Goal: Information Seeking & Learning: Learn about a topic

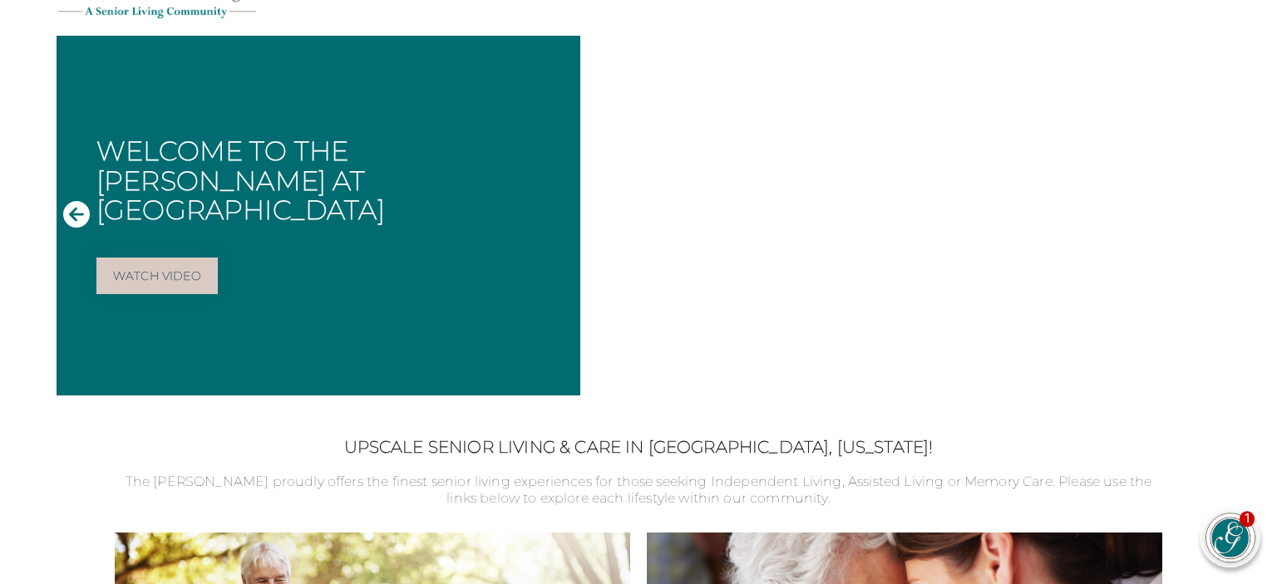
scroll to position [87, 0]
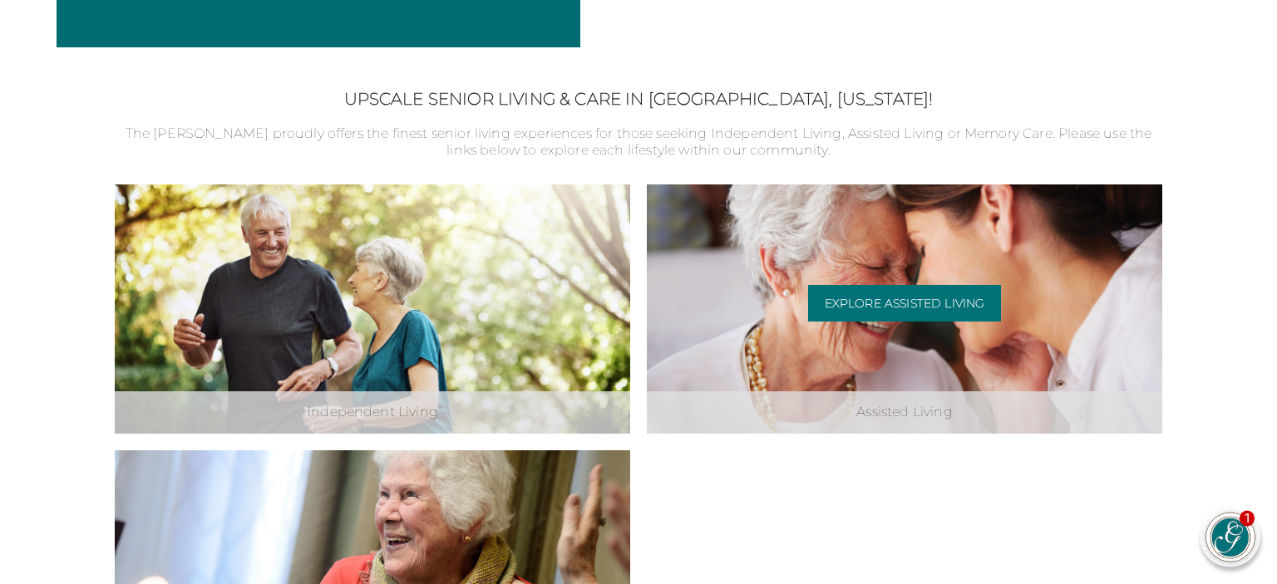
scroll to position [439, 0]
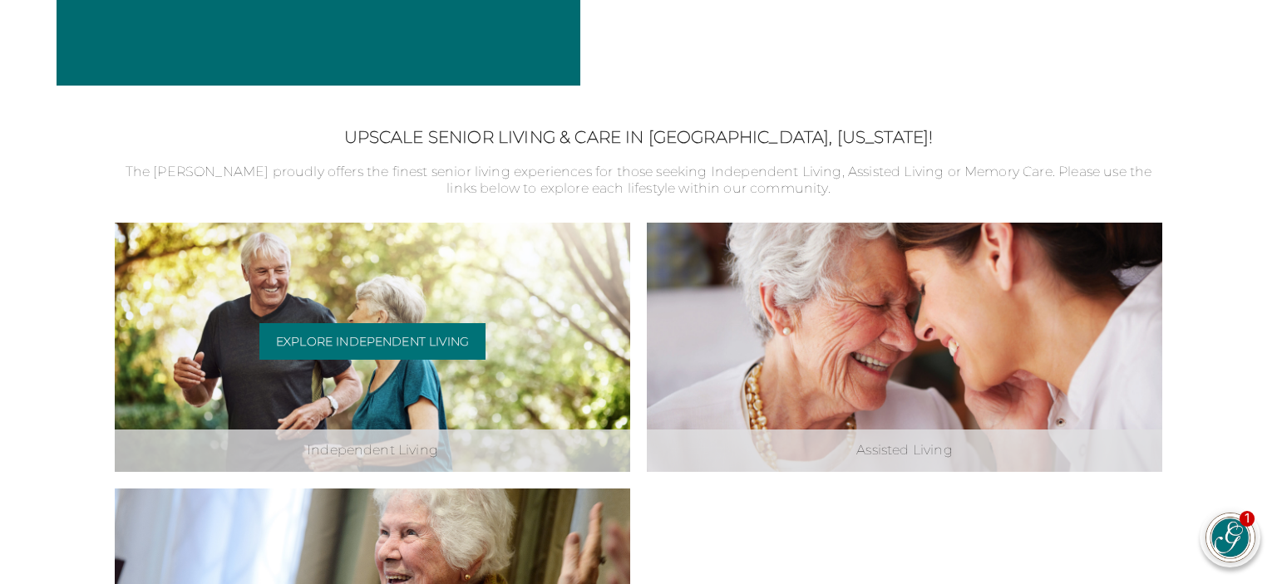
click at [352, 369] on div "Explore Independent Living" at bounding box center [372, 347] width 226 height 49
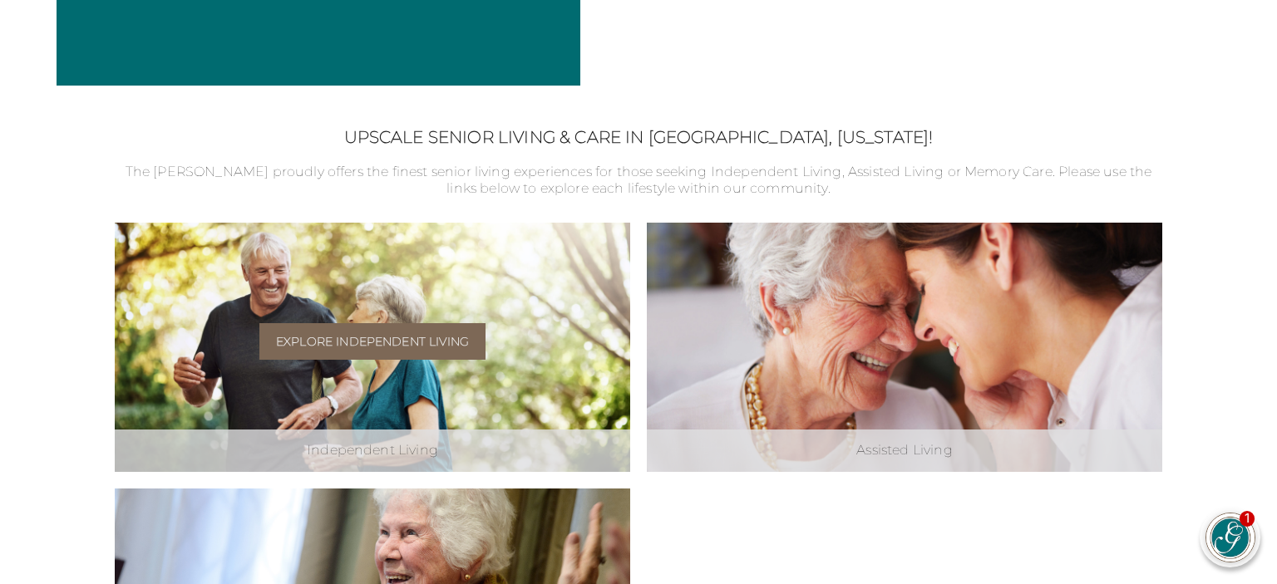
click at [380, 330] on link "Explore Independent Living" at bounding box center [372, 341] width 226 height 37
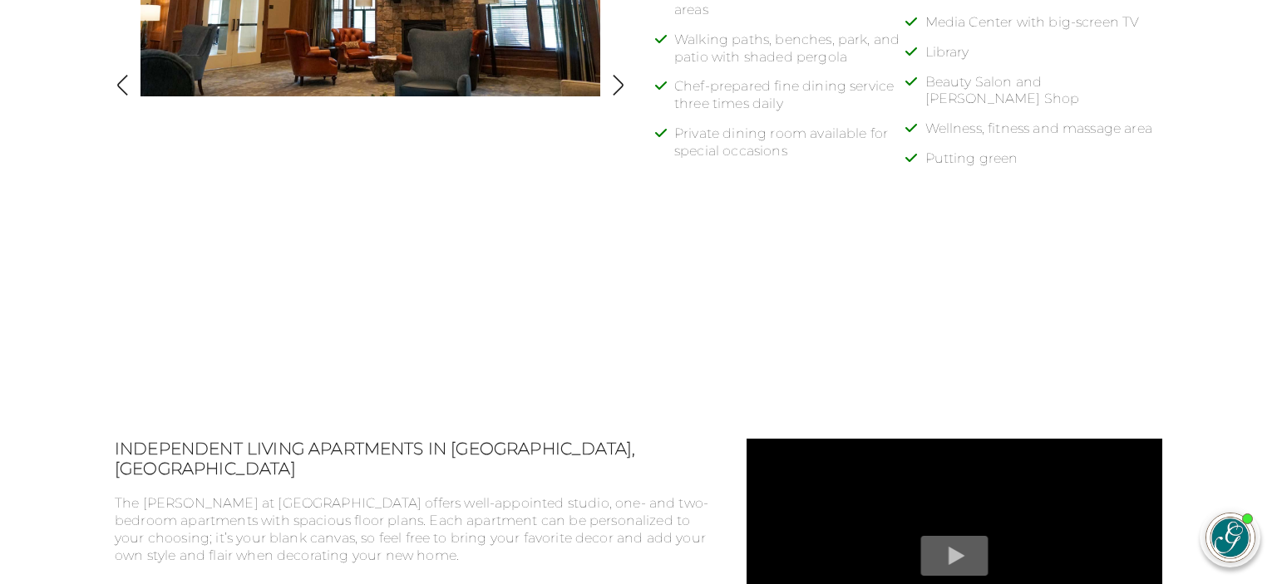
scroll to position [1140, 0]
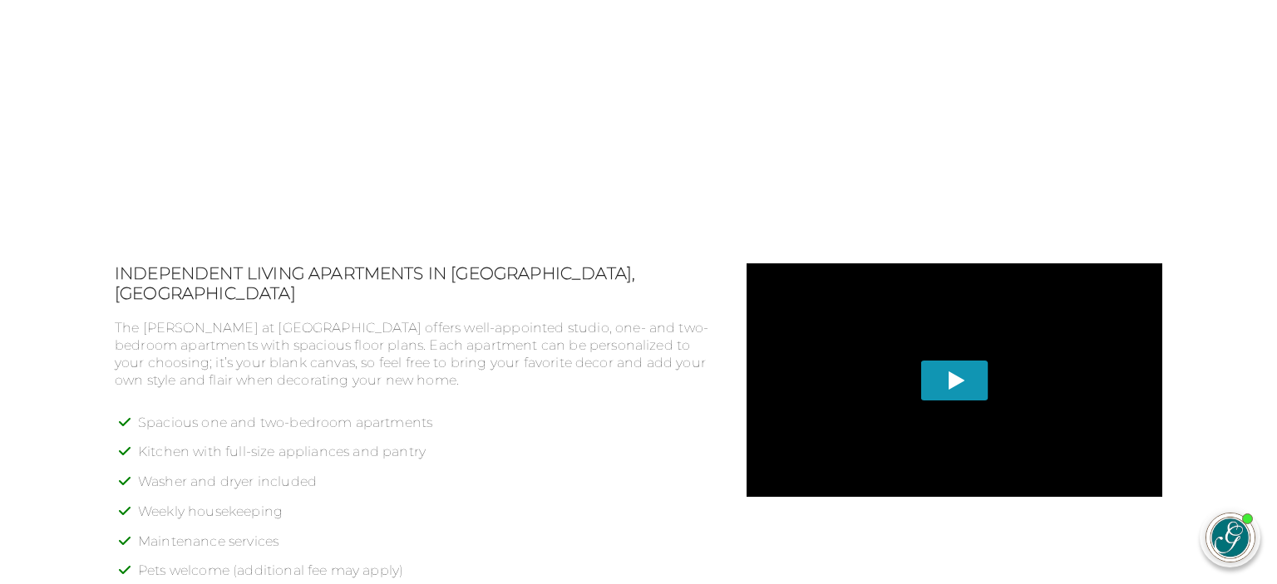
click at [958, 377] on span "Play" at bounding box center [954, 381] width 67 height 40
click at [511, 415] on li "Spacious one and two-bedroom apartments" at bounding box center [426, 430] width 577 height 30
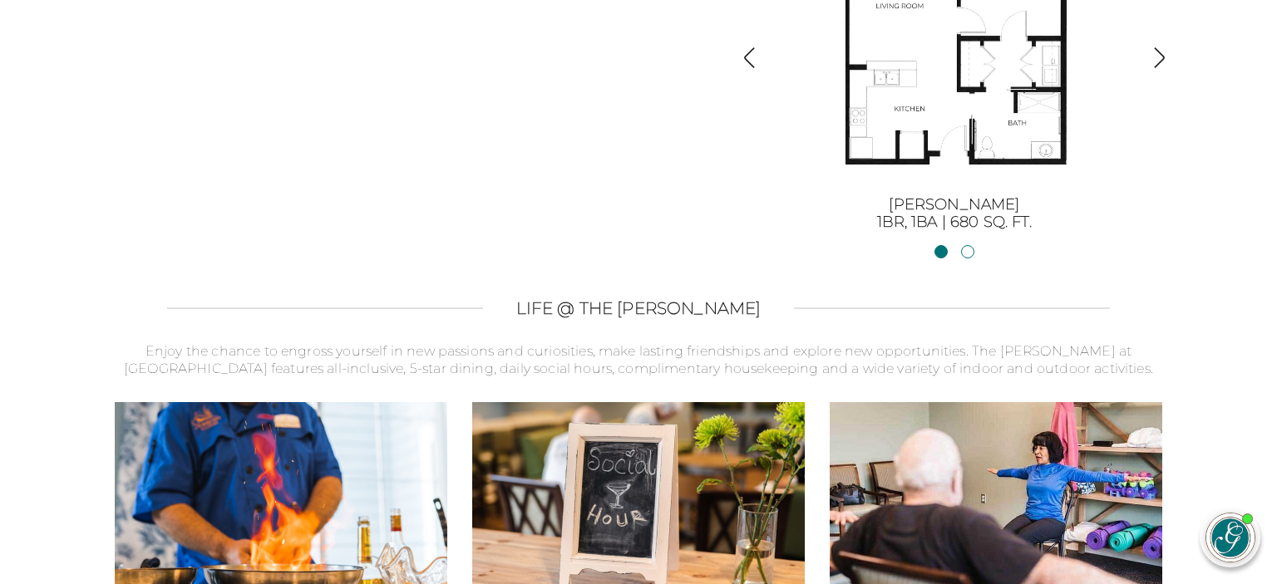
scroll to position [2106, 0]
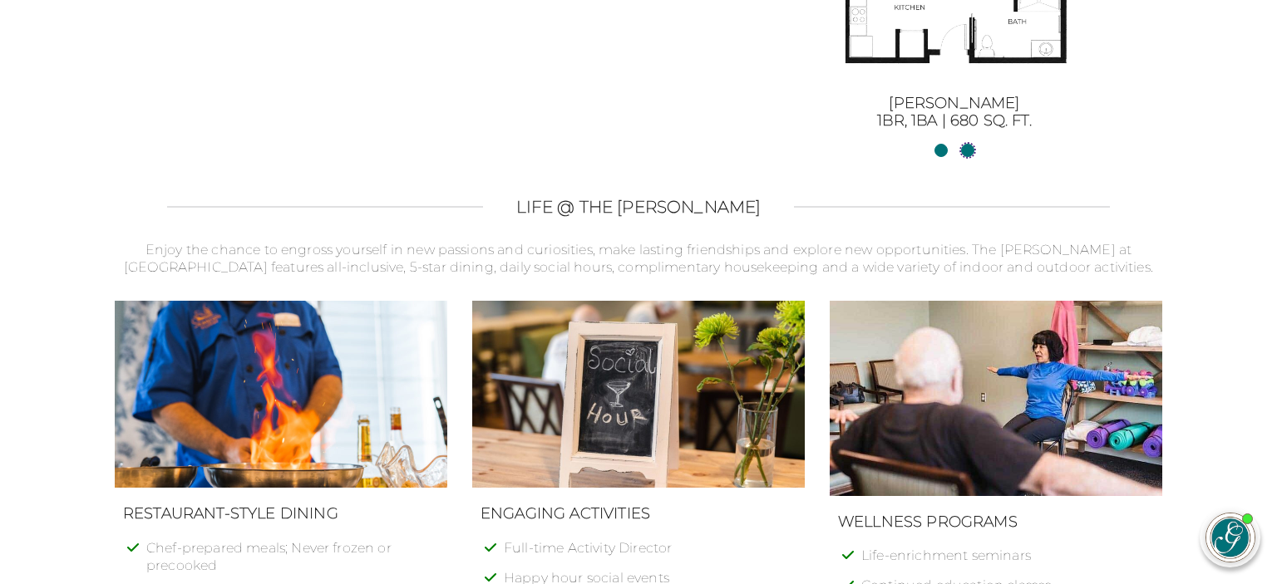
click at [971, 149] on link "[PERSON_NAME] II2BR, 2BA | 1254 sq. ft." at bounding box center [967, 150] width 13 height 13
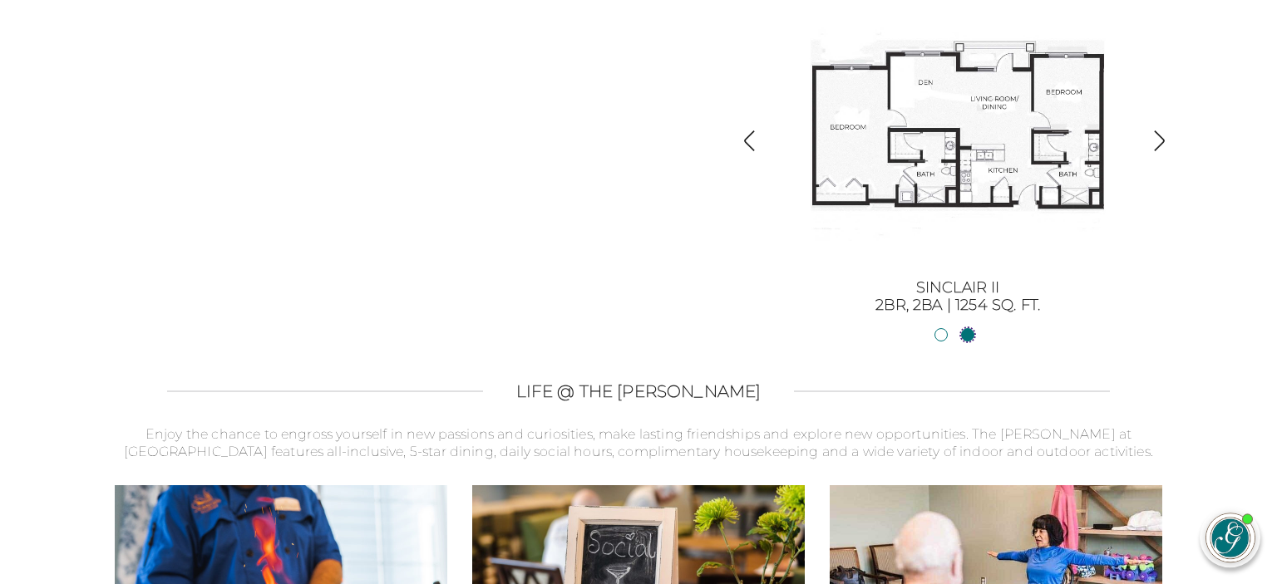
scroll to position [1755, 0]
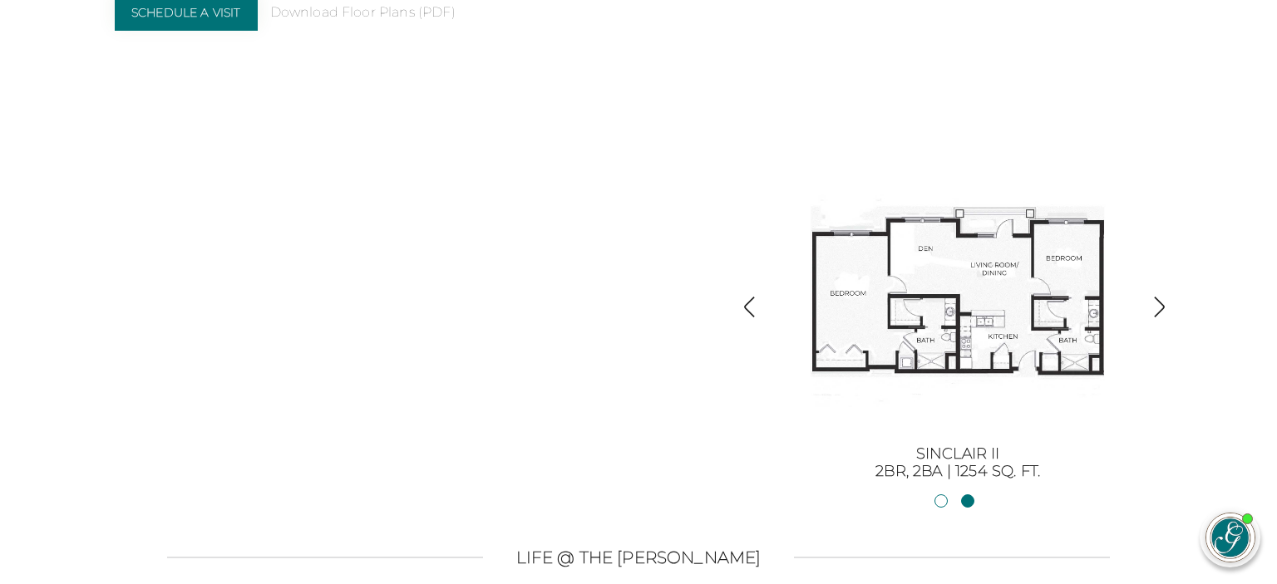
click at [1150, 300] on img "button" at bounding box center [1159, 307] width 22 height 22
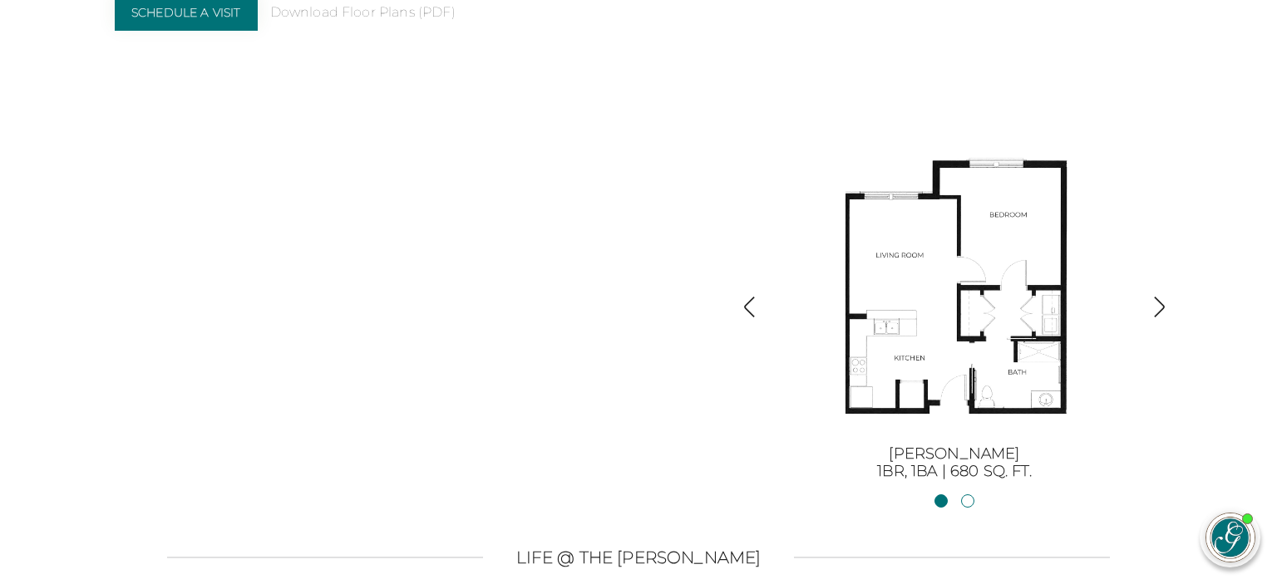
click at [749, 304] on img "button" at bounding box center [749, 307] width 22 height 22
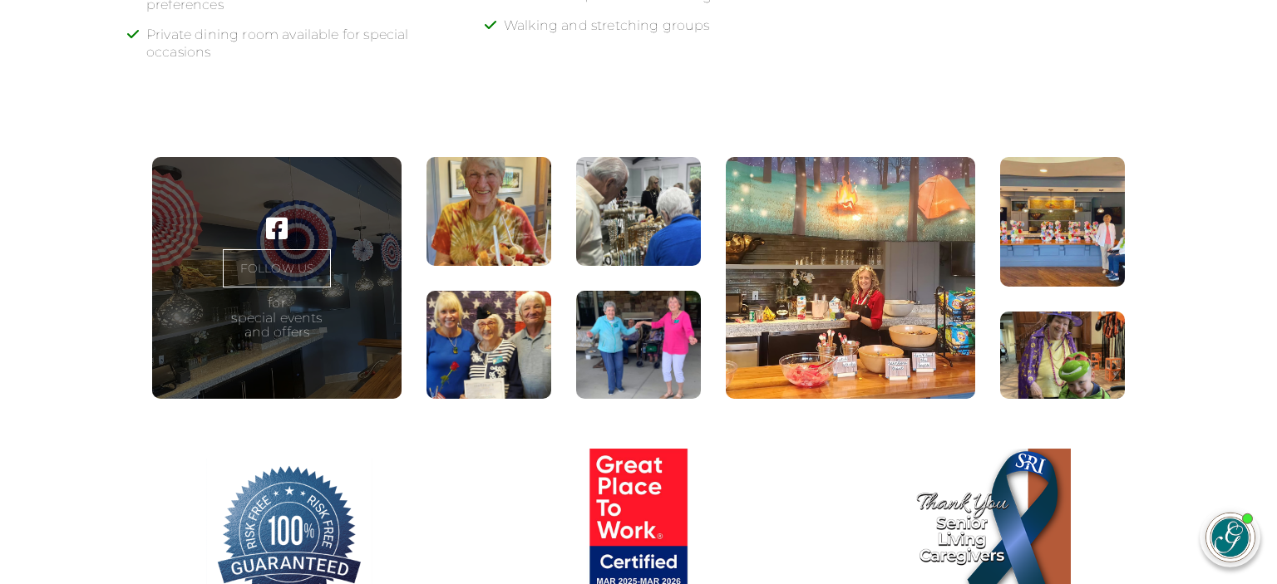
scroll to position [2809, 0]
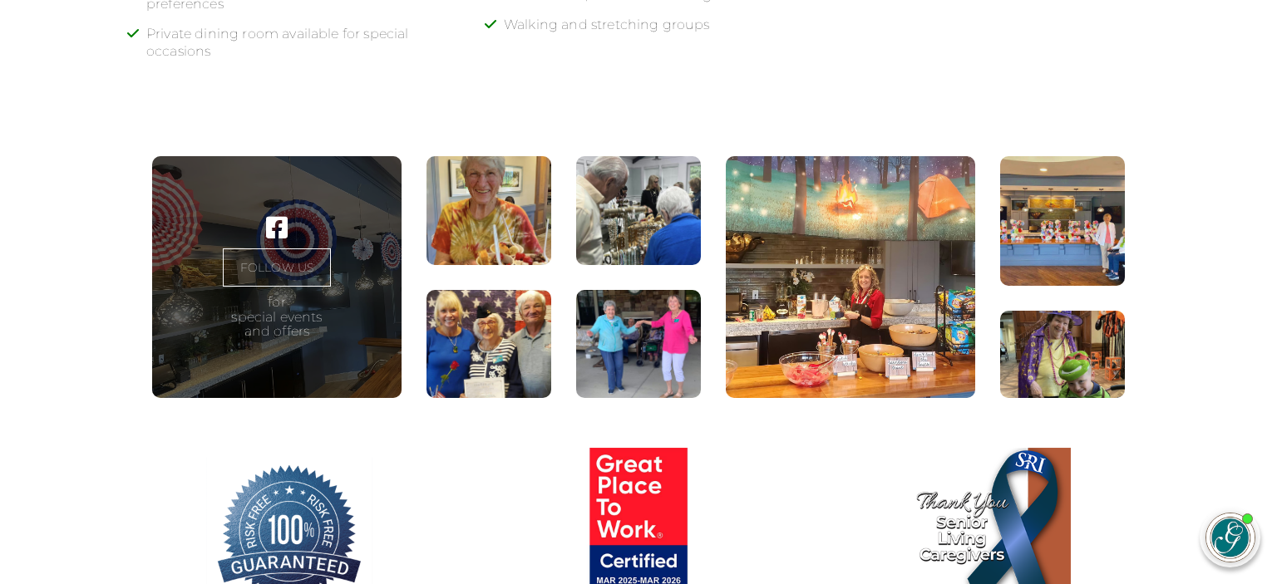
click at [264, 267] on link "FOLLOW US" at bounding box center [277, 268] width 108 height 38
click at [485, 190] on figure at bounding box center [488, 210] width 125 height 109
click at [524, 364] on figure at bounding box center [488, 344] width 125 height 109
drag, startPoint x: 587, startPoint y: 253, endPoint x: 635, endPoint y: 223, distance: 56.7
click at [587, 252] on figure at bounding box center [638, 210] width 125 height 109
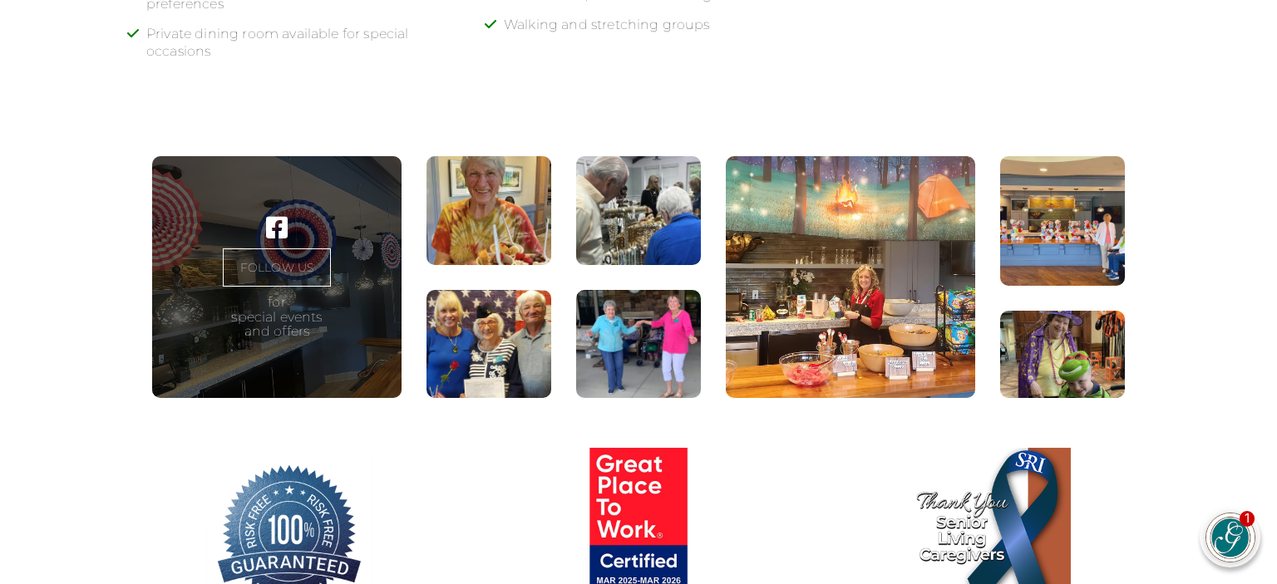
click at [652, 211] on figure at bounding box center [638, 210] width 125 height 109
click at [657, 372] on figure at bounding box center [638, 344] width 125 height 109
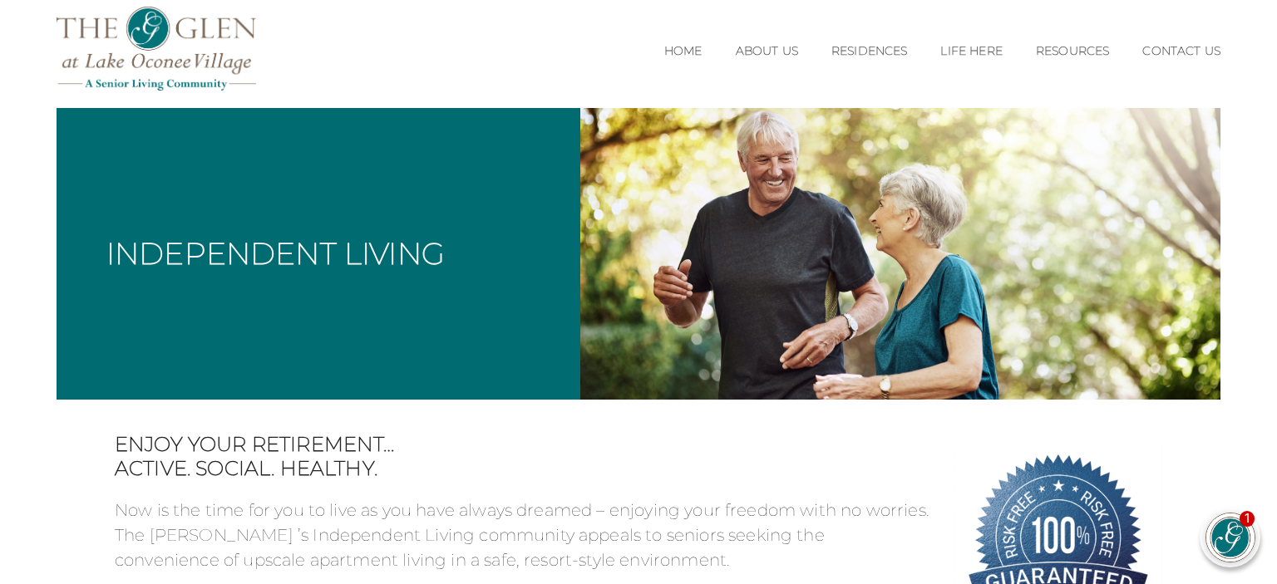
scroll to position [0, 0]
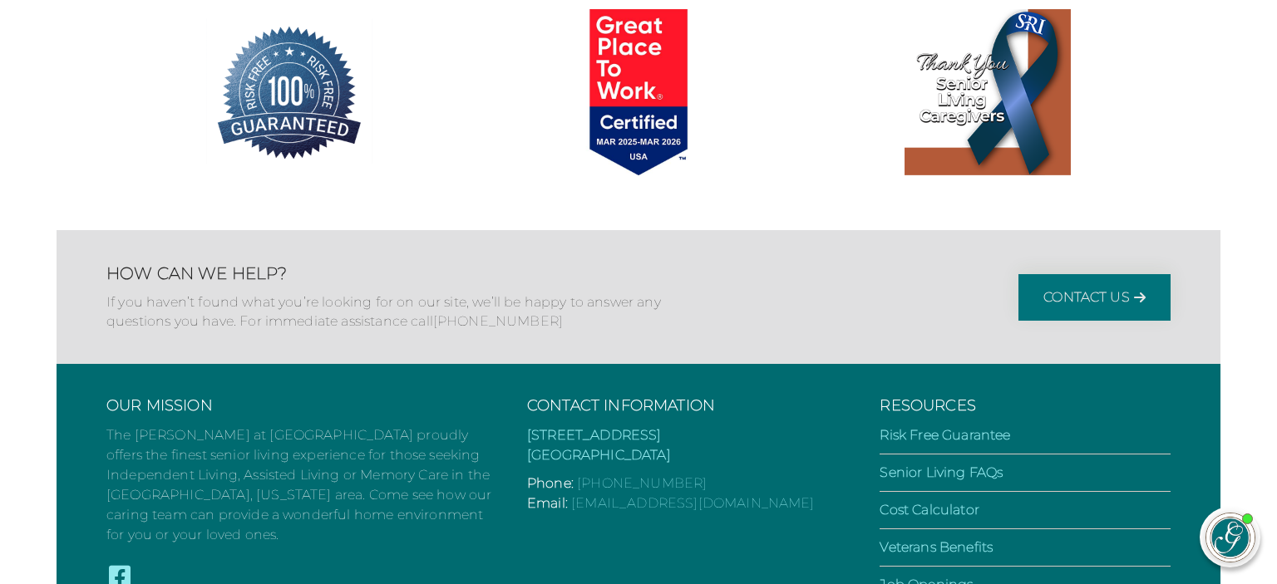
scroll to position [3352, 0]
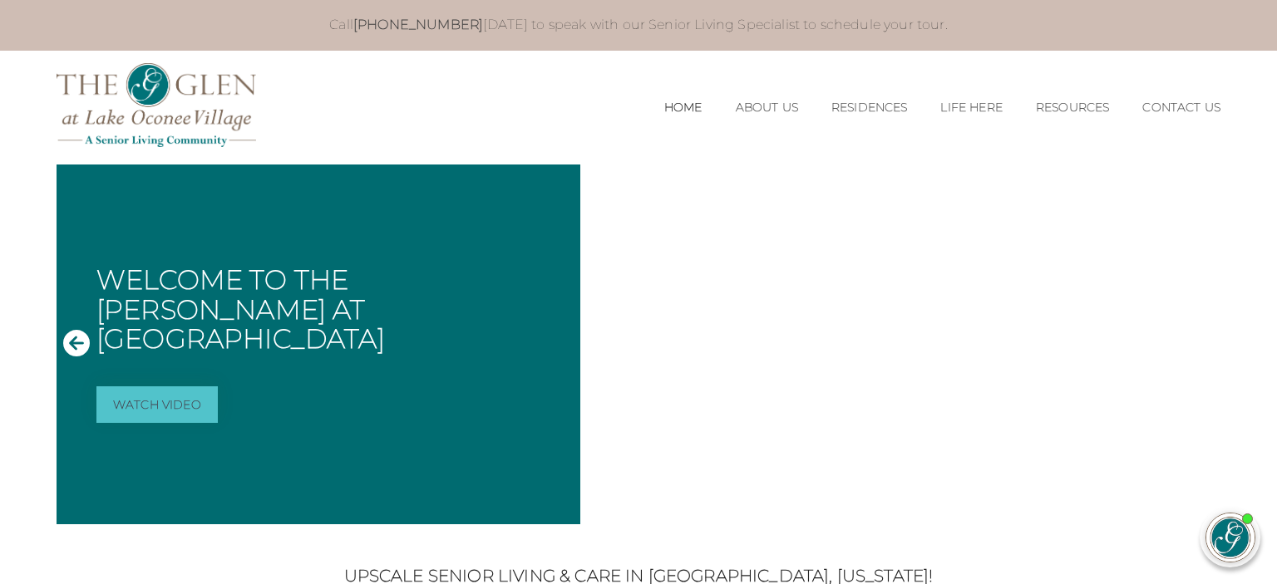
click at [165, 391] on link "Watch Video" at bounding box center [156, 405] width 121 height 37
click at [1206, 342] on icon "Next Slide" at bounding box center [1200, 343] width 27 height 27
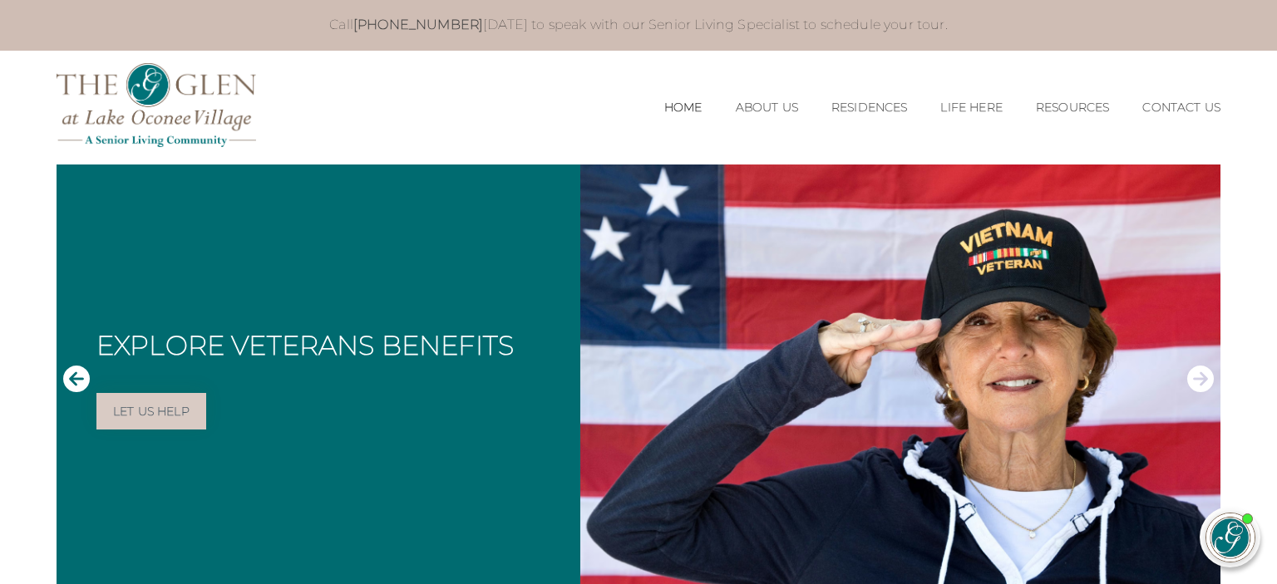
click at [1205, 382] on icon "Next Slide" at bounding box center [1200, 379] width 27 height 27
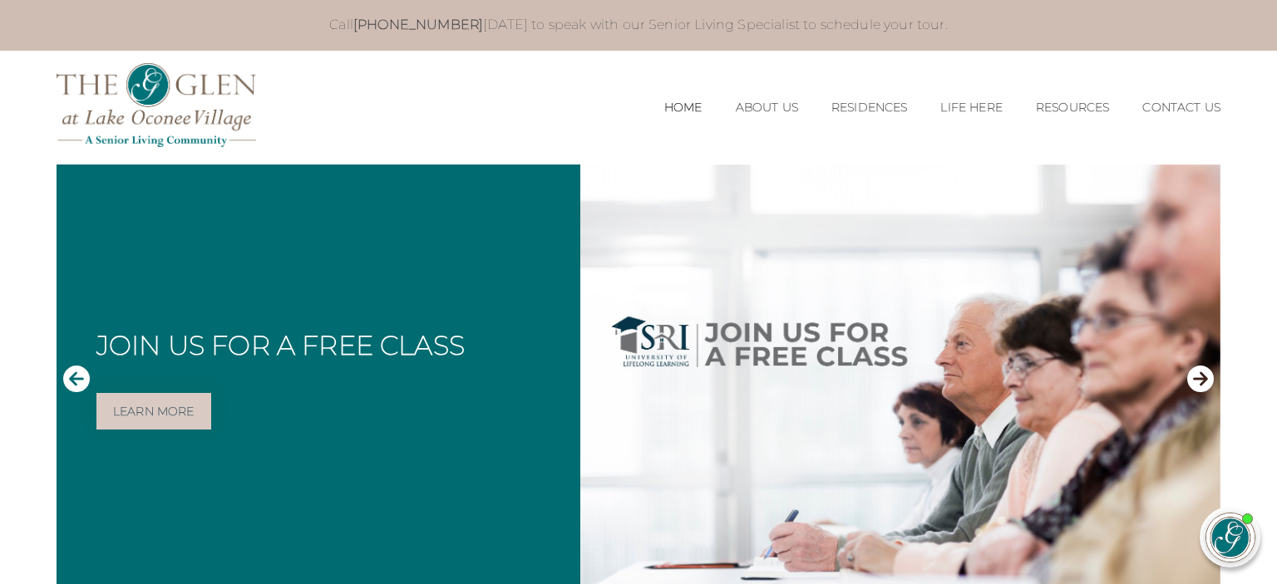
click at [86, 372] on icon "Previous Slide" at bounding box center [76, 379] width 27 height 27
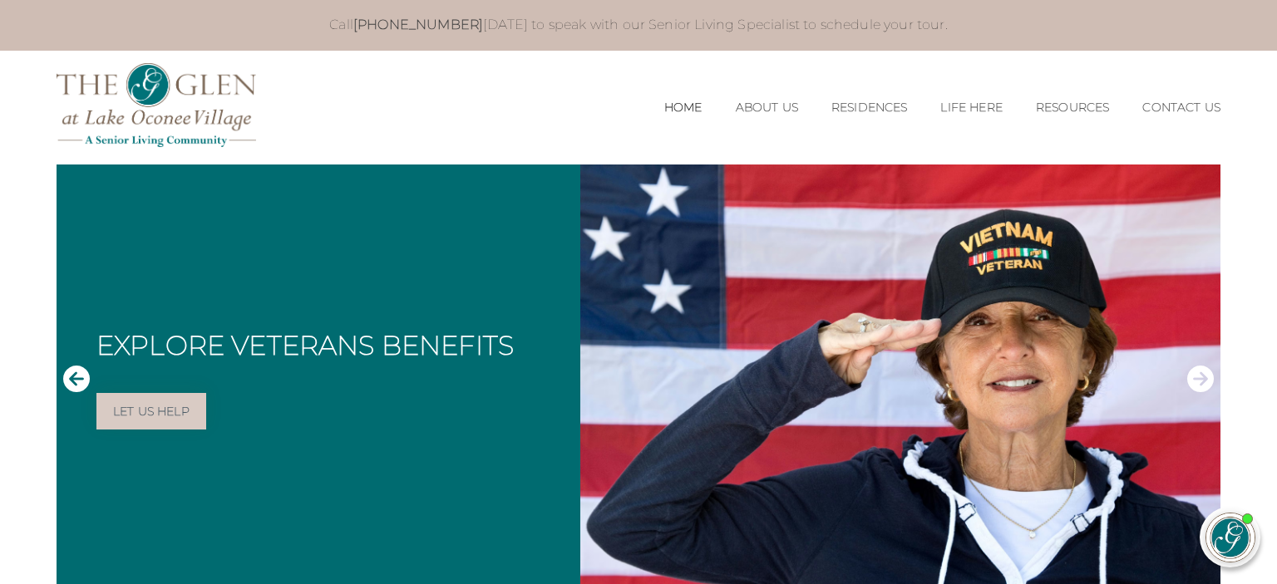
click at [77, 371] on icon "Previous Slide" at bounding box center [76, 379] width 27 height 27
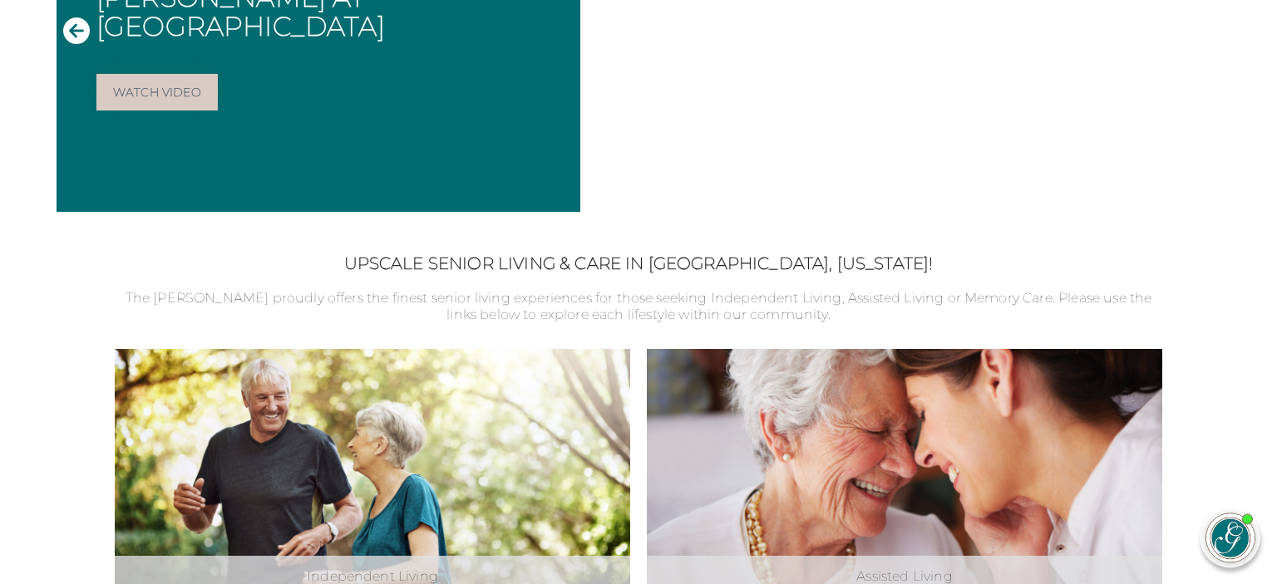
scroll to position [439, 0]
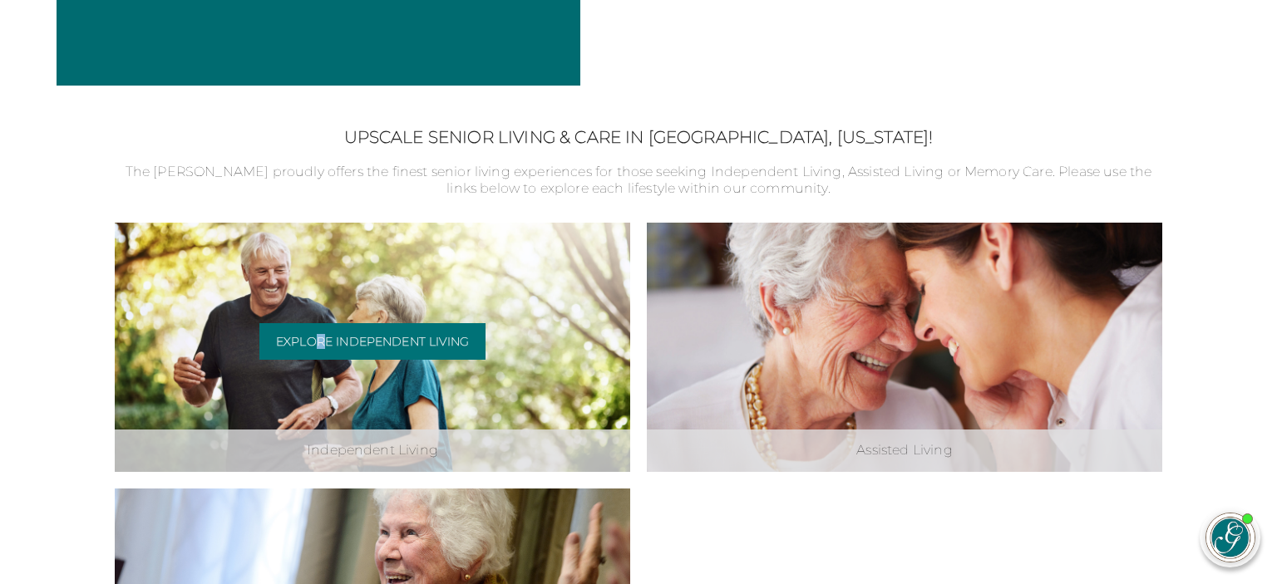
click at [318, 263] on div "Independent Living Explore Independent Living" at bounding box center [372, 347] width 515 height 249
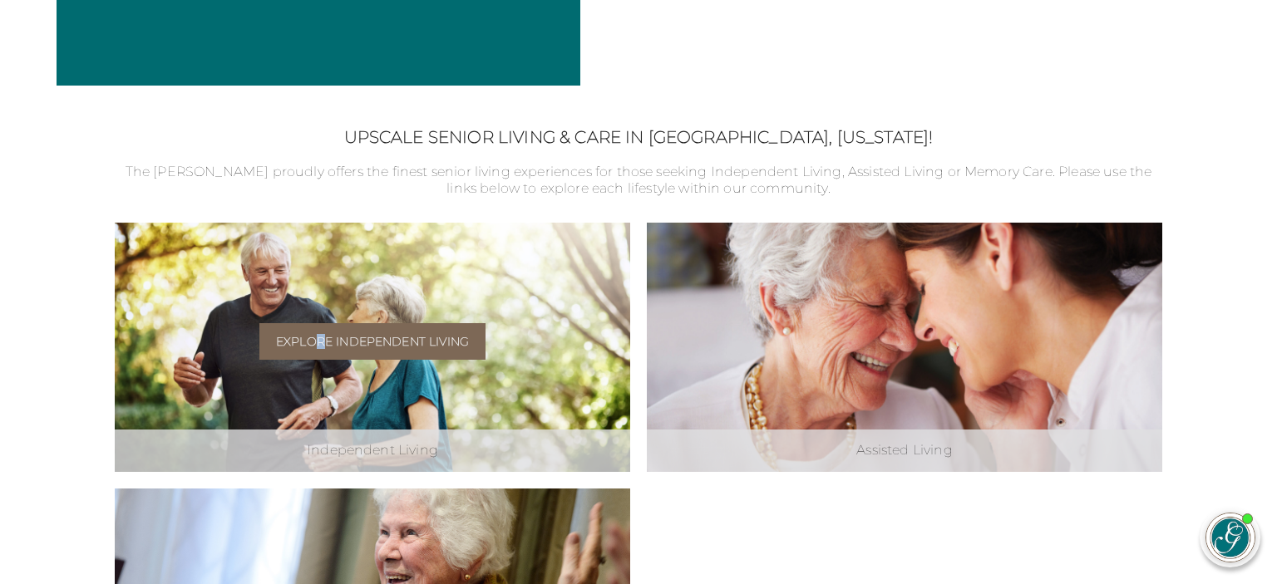
click at [363, 334] on link "Explore Independent Living" at bounding box center [372, 341] width 226 height 37
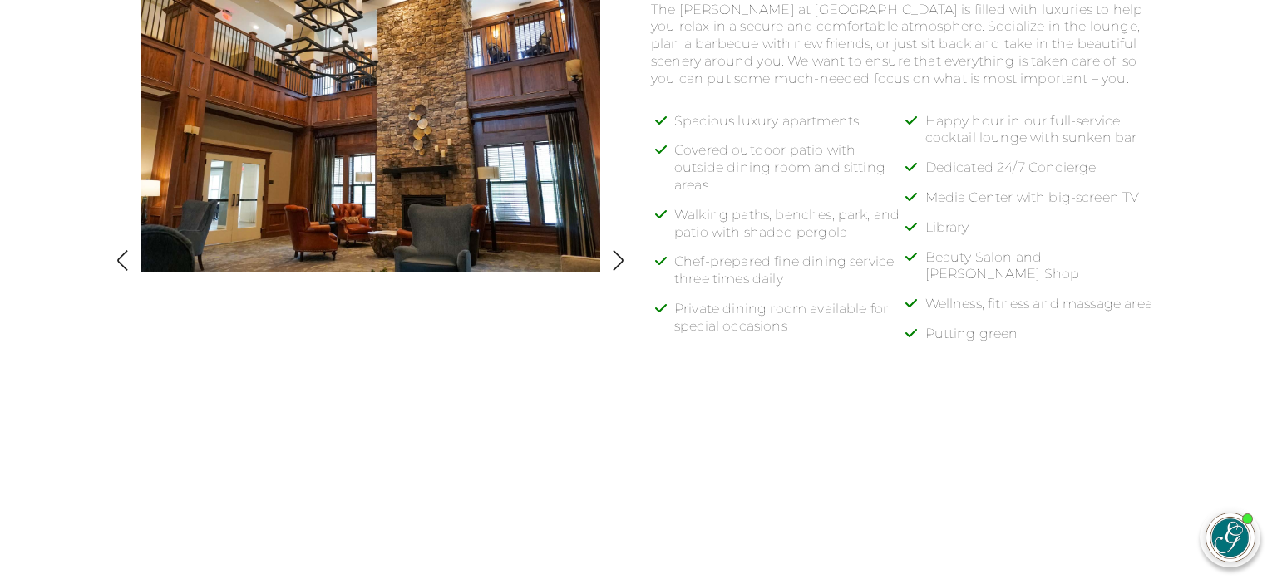
scroll to position [1229, 0]
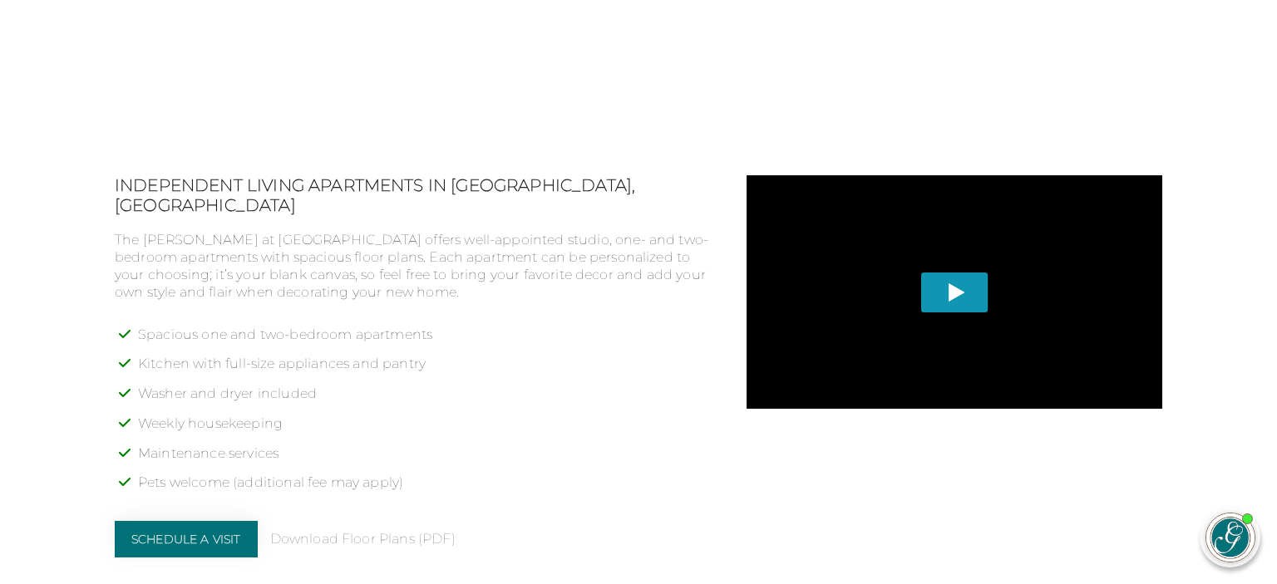
click at [948, 293] on span "Play" at bounding box center [954, 293] width 67 height 40
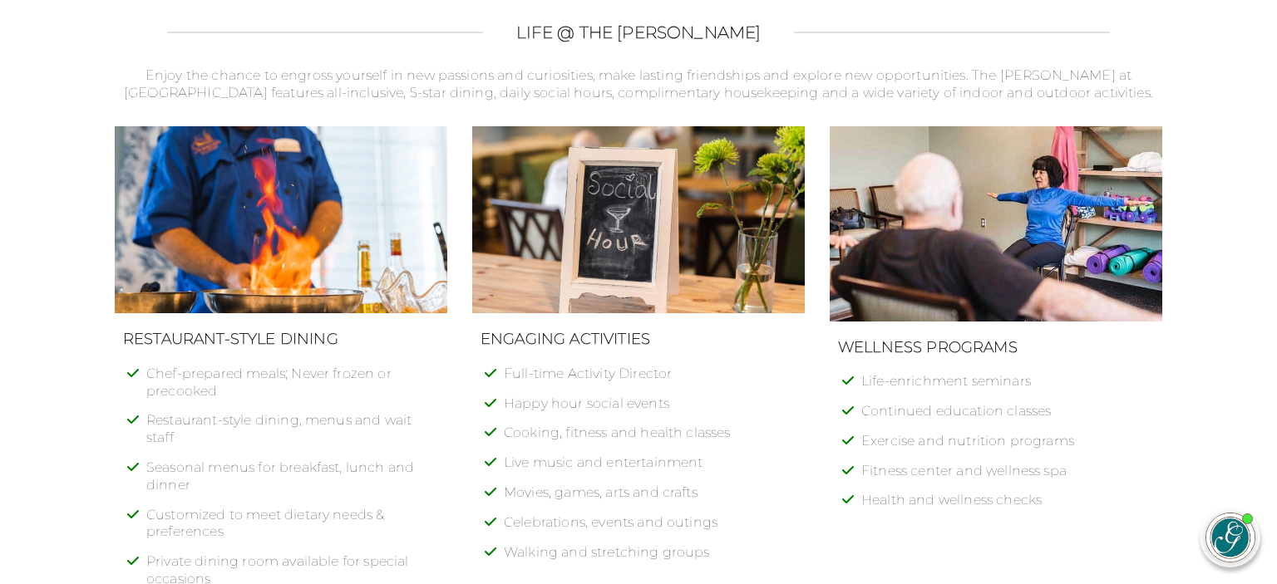
scroll to position [2018, 0]
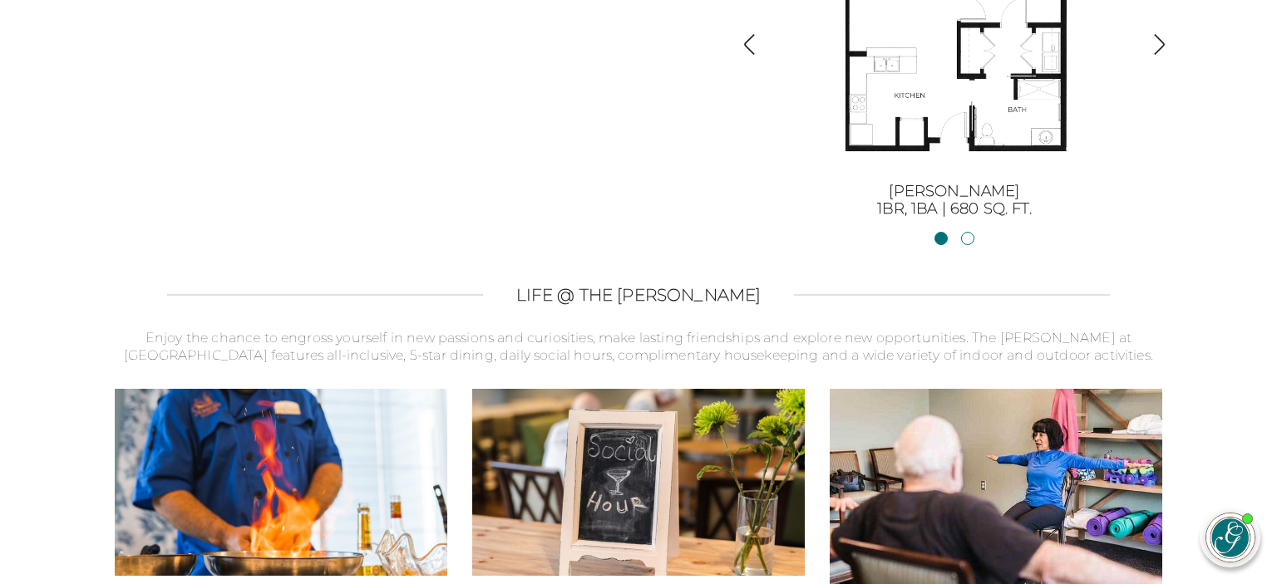
click at [1164, 42] on img "button" at bounding box center [1159, 44] width 22 height 22
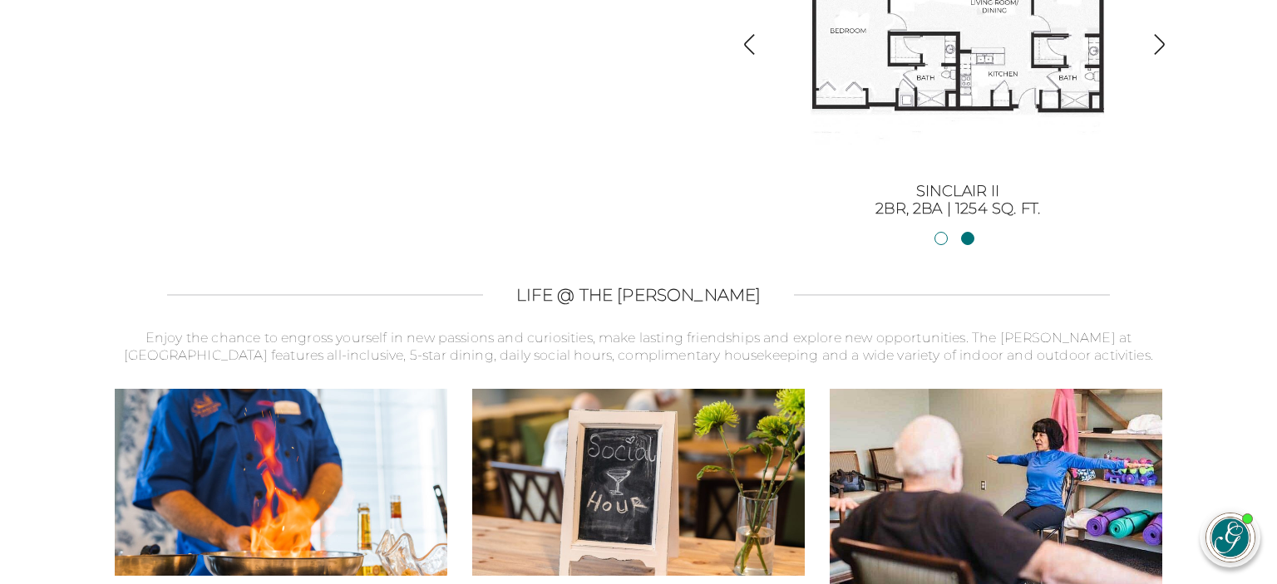
click at [1160, 42] on img "button" at bounding box center [1159, 44] width 22 height 22
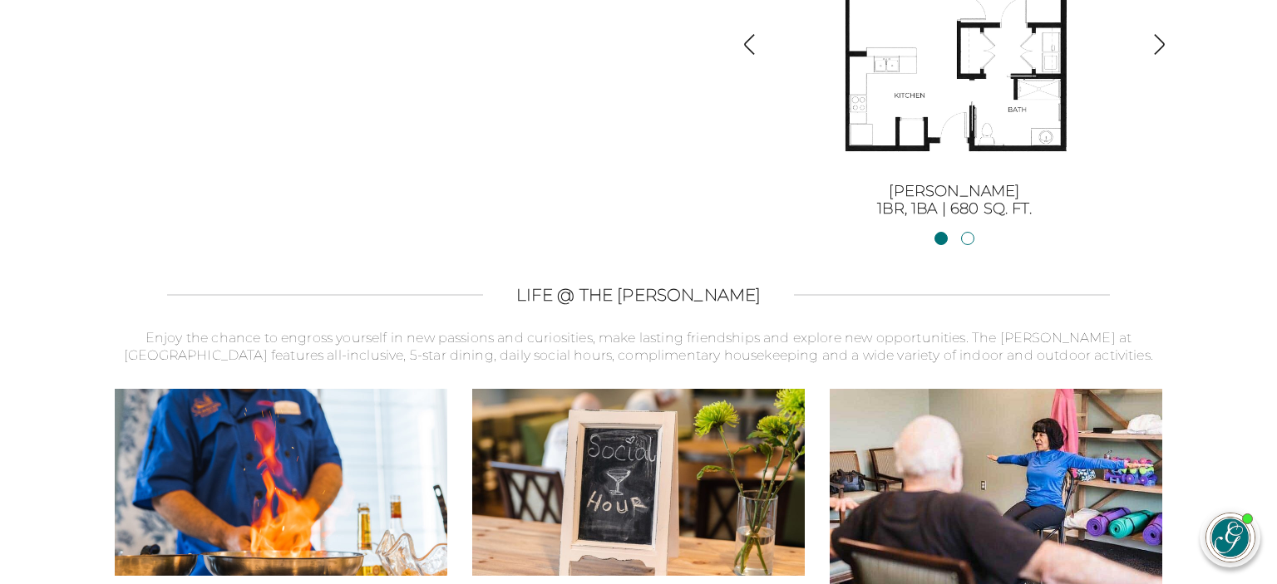
click at [1160, 35] on img "button" at bounding box center [1159, 44] width 22 height 22
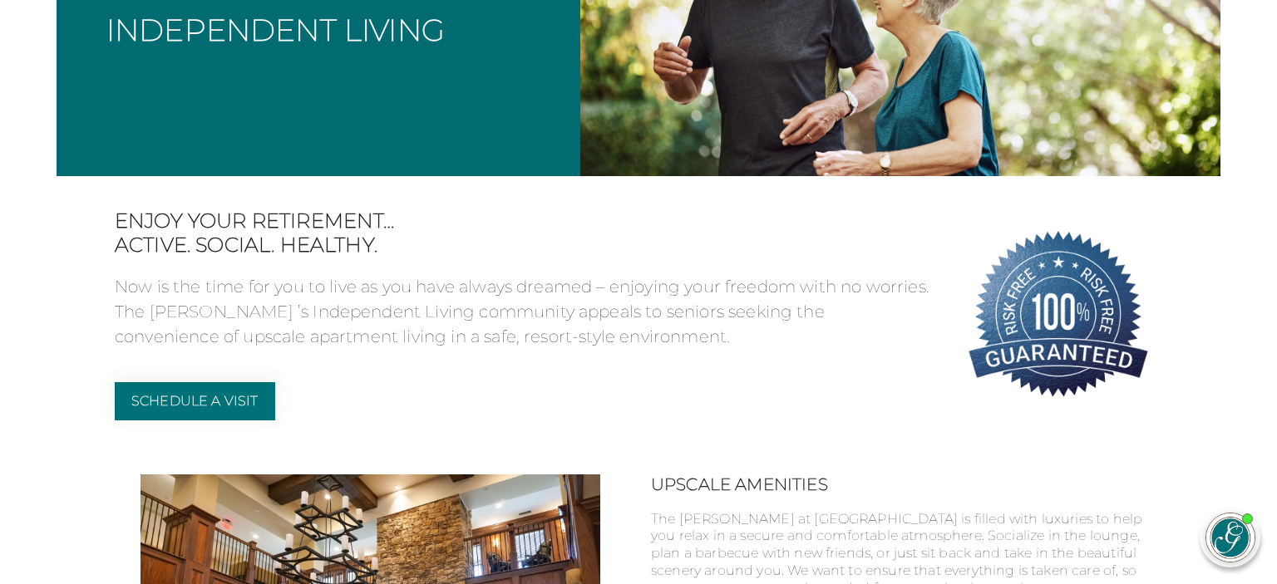
scroll to position [0, 0]
